Goal: Check status: Check status

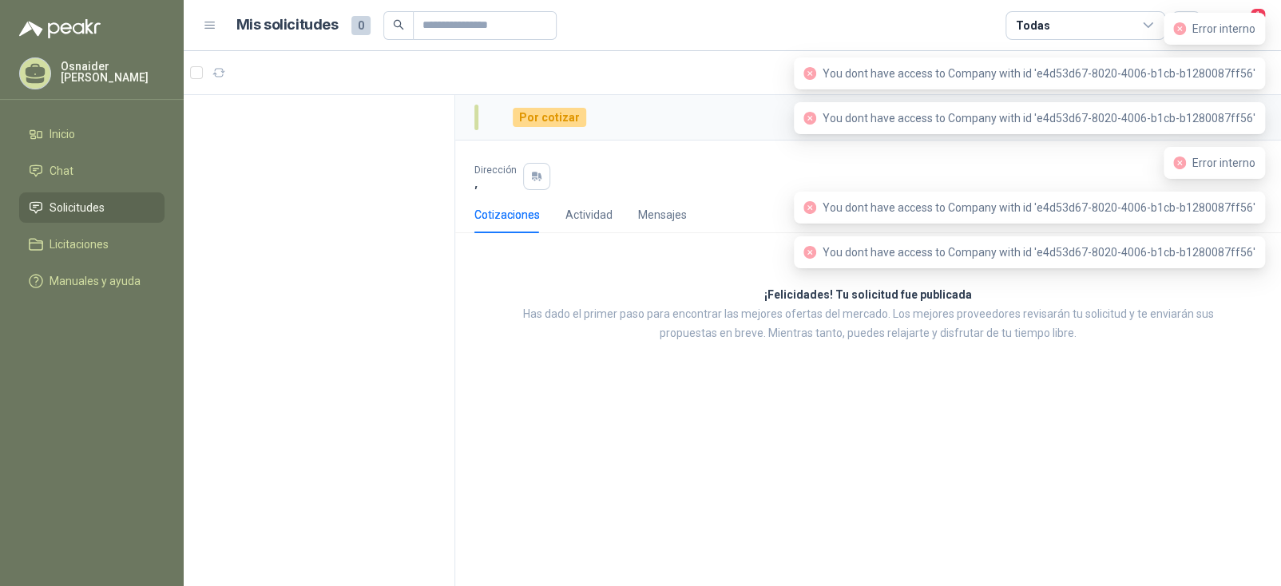
click at [88, 70] on p "Osnaider [PERSON_NAME]" at bounding box center [113, 72] width 104 height 22
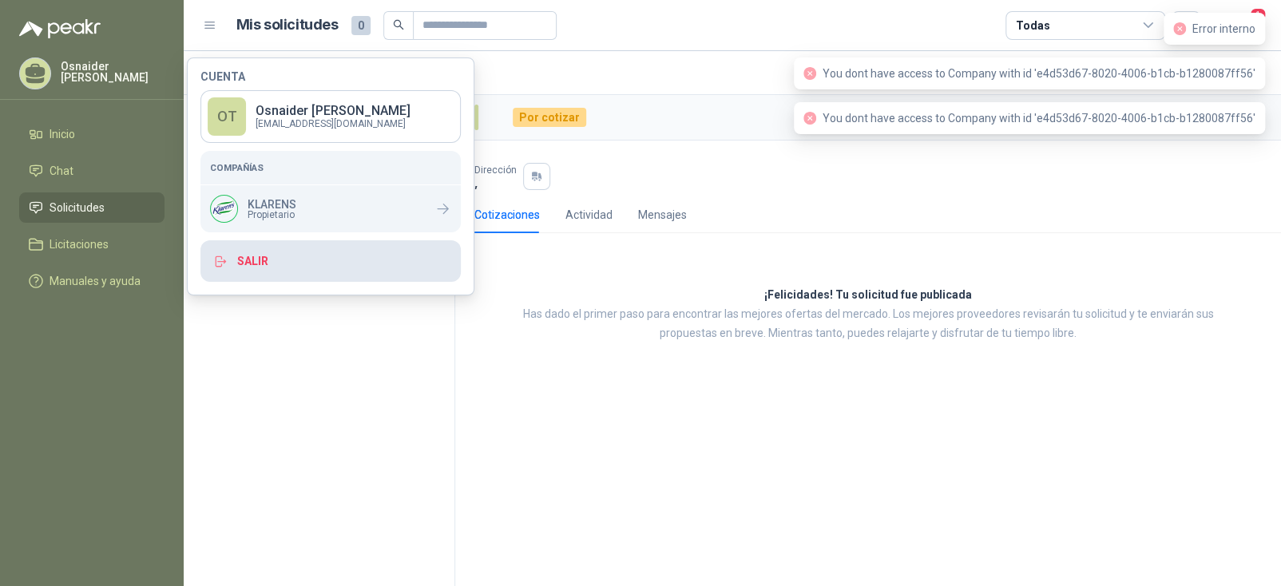
click at [277, 266] on button "Salir" at bounding box center [330, 261] width 260 height 42
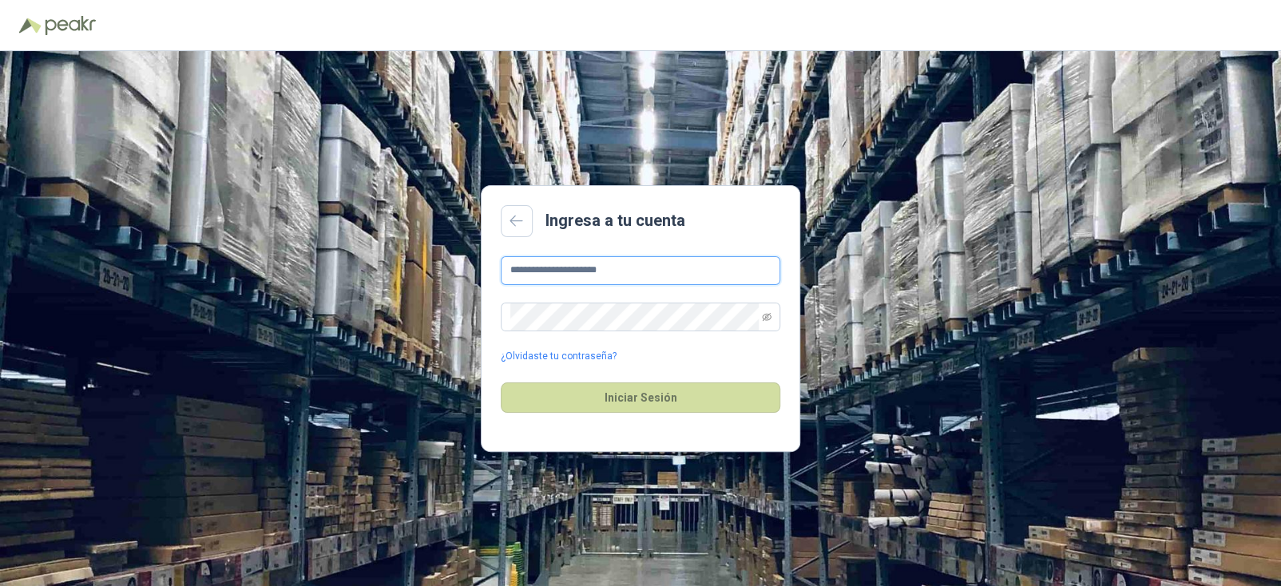
type input "**********"
